Goal: Register for event/course

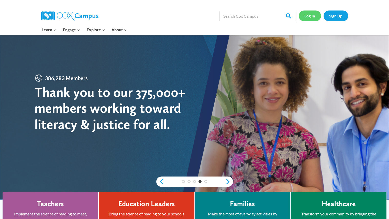
click at [310, 14] on link "Log In" at bounding box center [310, 15] width 22 height 10
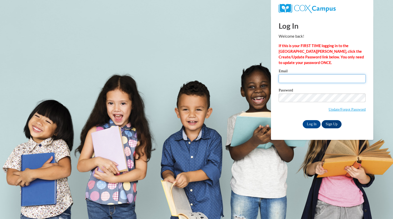
click at [308, 82] on input "Email" at bounding box center [322, 78] width 87 height 9
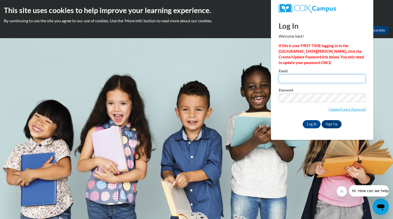
type input "osoriobridgett@aasd.k12.wi.us"
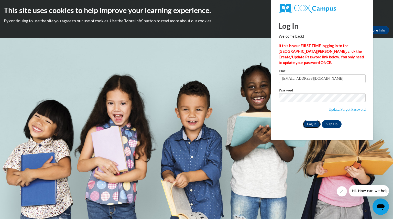
click at [311, 122] on input "Log In" at bounding box center [312, 124] width 18 height 8
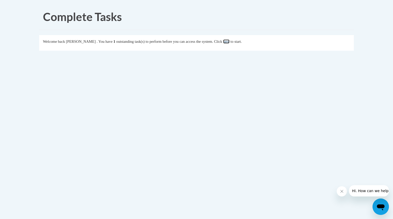
click at [230, 40] on link "here" at bounding box center [226, 41] width 6 height 4
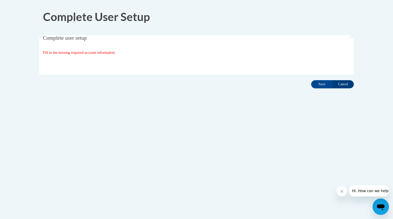
click at [110, 52] on span "Fill in the missing required account information" at bounding box center [79, 52] width 72 height 4
click at [322, 83] on input "Save" at bounding box center [321, 84] width 21 height 8
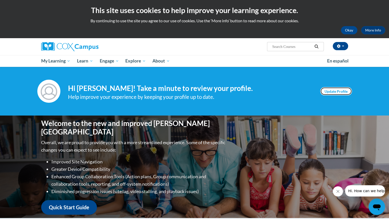
click at [340, 92] on link "Update Profile" at bounding box center [336, 91] width 32 height 8
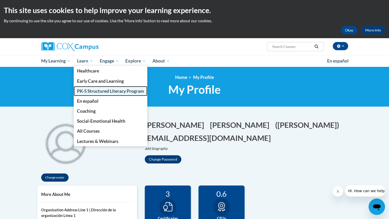
click at [96, 90] on span "PK-5 Structured Literacy Program" at bounding box center [110, 90] width 67 height 5
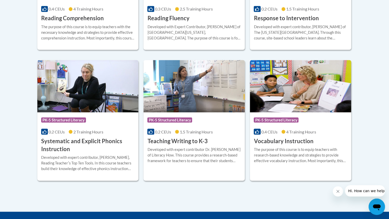
scroll to position [561, 0]
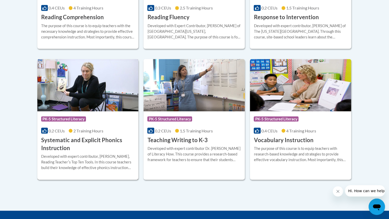
click at [77, 118] on span "PK-5 Structured Literacy" at bounding box center [63, 118] width 45 height 5
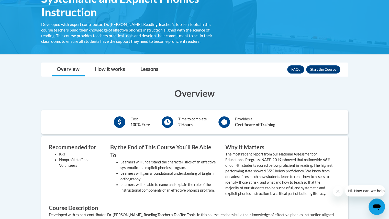
scroll to position [98, 0]
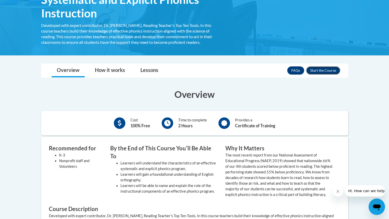
click at [319, 70] on button "Enroll" at bounding box center [323, 70] width 34 height 8
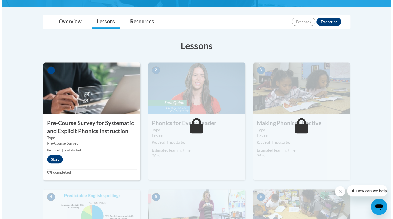
scroll to position [108, 0]
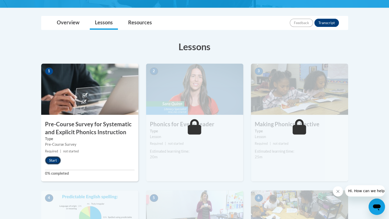
click at [55, 157] on button "Start" at bounding box center [53, 160] width 16 height 8
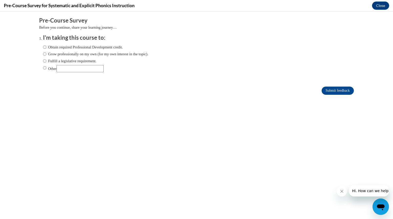
scroll to position [0, 0]
click at [43, 47] on input "Obtain required Professional Development credit." at bounding box center [44, 47] width 3 height 6
radio input "true"
click at [325, 90] on input "Submit feedback" at bounding box center [338, 90] width 32 height 8
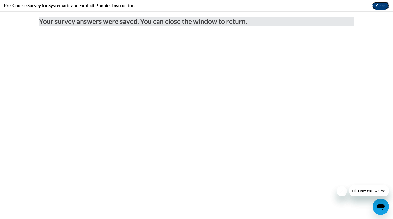
click at [384, 5] on button "Close" at bounding box center [380, 6] width 17 height 8
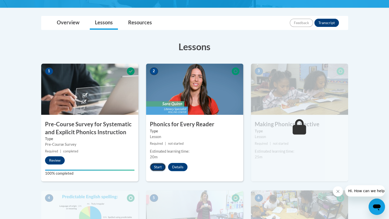
click at [157, 166] on button "Start" at bounding box center [158, 167] width 16 height 8
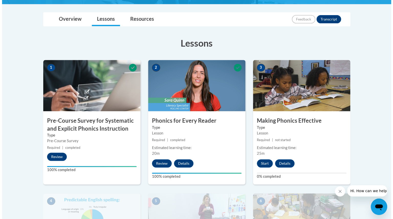
scroll to position [112, 0]
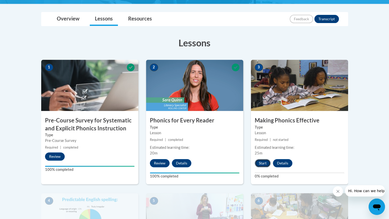
click at [264, 161] on button "Start" at bounding box center [263, 163] width 16 height 8
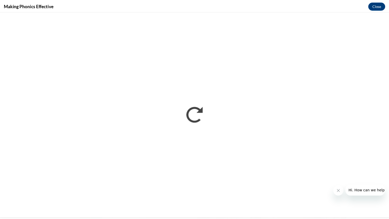
scroll to position [0, 0]
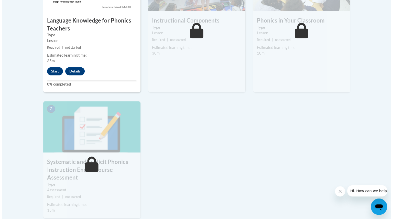
scroll to position [346, 0]
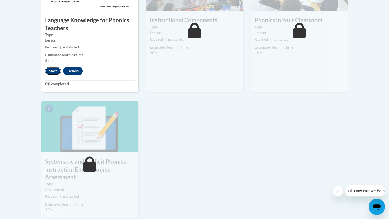
click at [52, 70] on button "Start" at bounding box center [53, 71] width 16 height 8
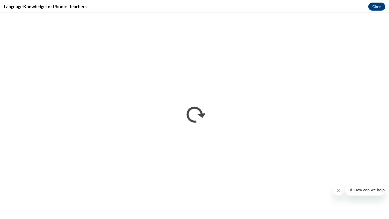
scroll to position [0, 0]
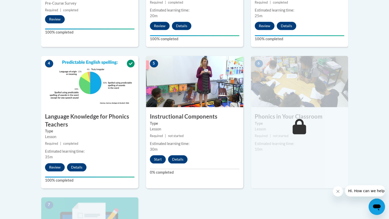
scroll to position [249, 0]
